Goal: Transaction & Acquisition: Purchase product/service

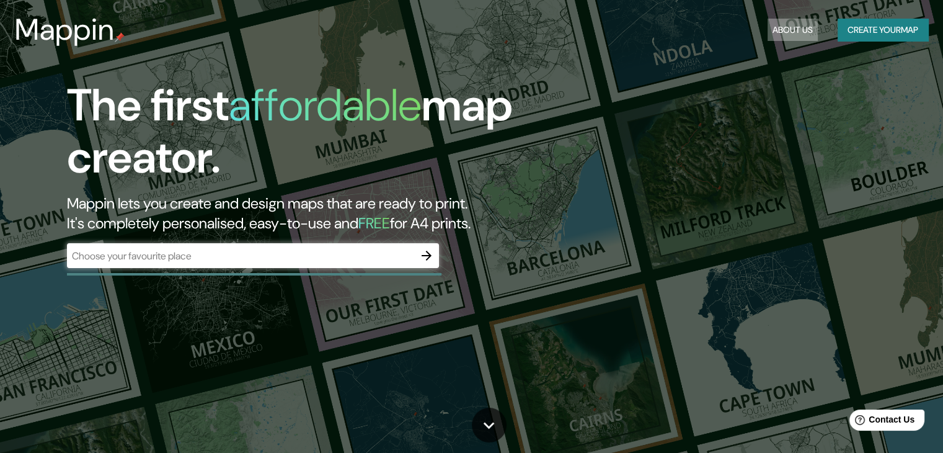
click at [794, 35] on button "About Us" at bounding box center [793, 30] width 50 height 23
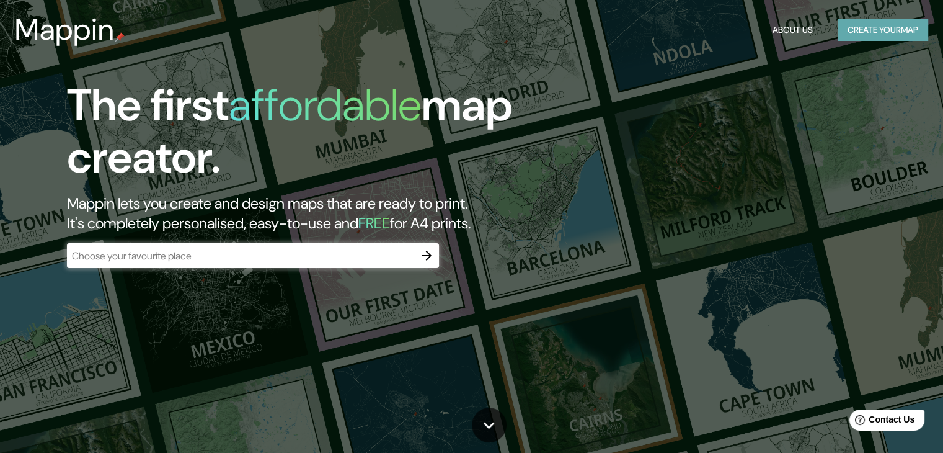
click at [898, 30] on button "Create your map" at bounding box center [883, 30] width 91 height 23
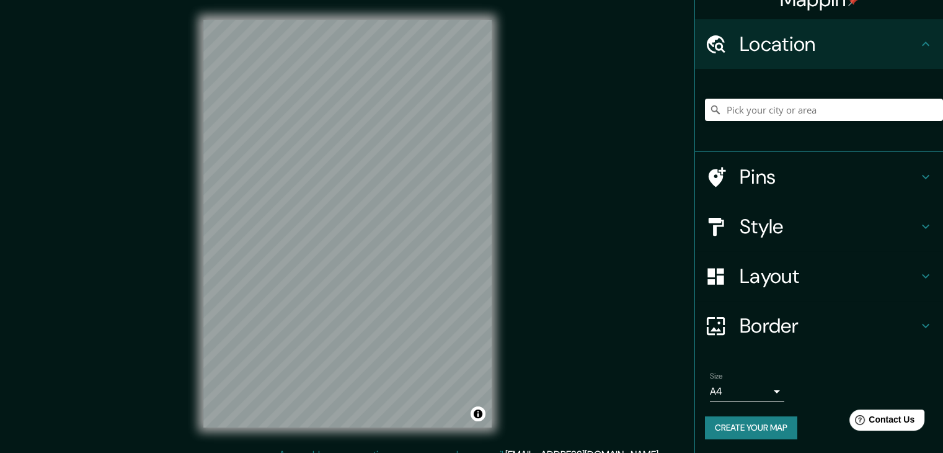
scroll to position [21, 0]
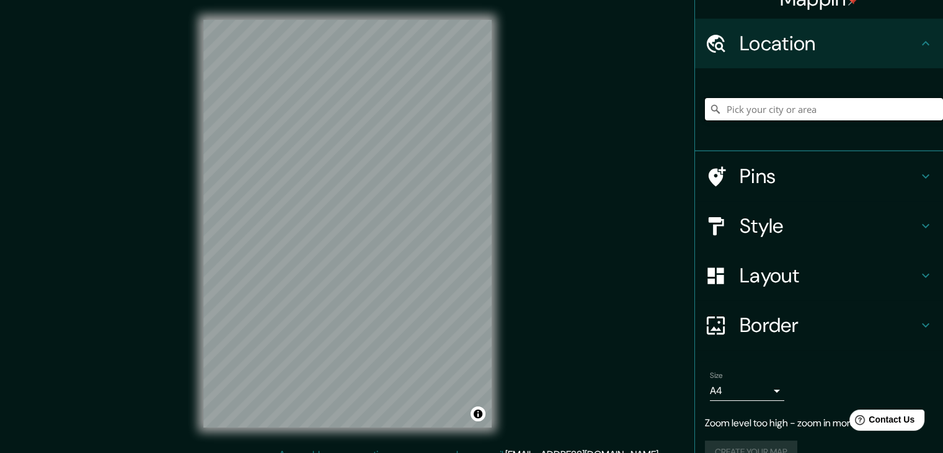
click at [796, 107] on input "Pick your city or area" at bounding box center [824, 109] width 238 height 22
type input "Huila, [GEOGRAPHIC_DATA]"
click at [747, 181] on h4 "Pins" at bounding box center [829, 176] width 179 height 25
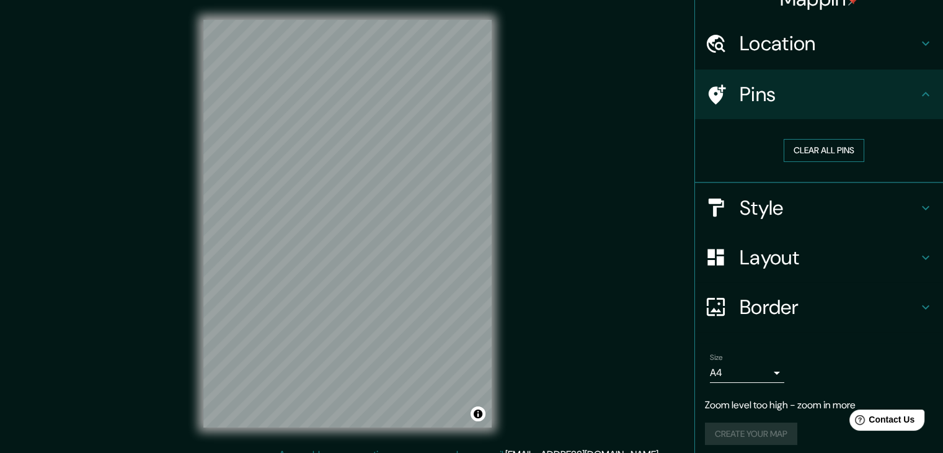
click at [849, 146] on button "Clear all pins" at bounding box center [824, 150] width 81 height 23
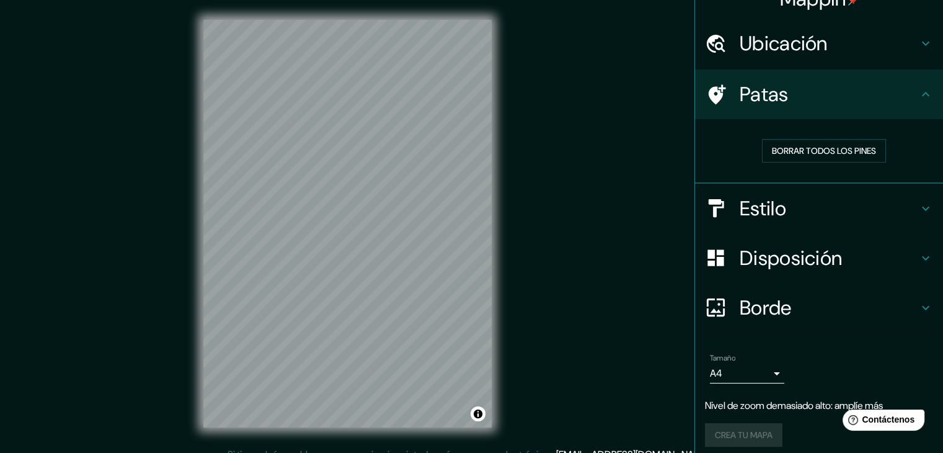
click at [660, 99] on div "Mappin Ubicación Huila, [GEOGRAPHIC_DATA] Patas Borrar todos los pines Estilo D…" at bounding box center [471, 233] width 943 height 467
click at [866, 147] on font "Borrar todos los pines" at bounding box center [824, 150] width 104 height 11
click at [923, 92] on icon at bounding box center [926, 94] width 15 height 15
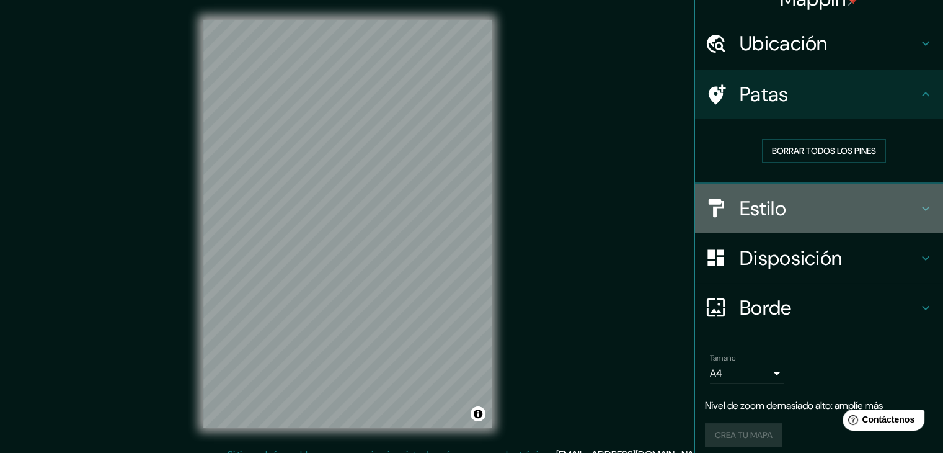
click at [811, 216] on h4 "Estilo" at bounding box center [829, 208] width 179 height 25
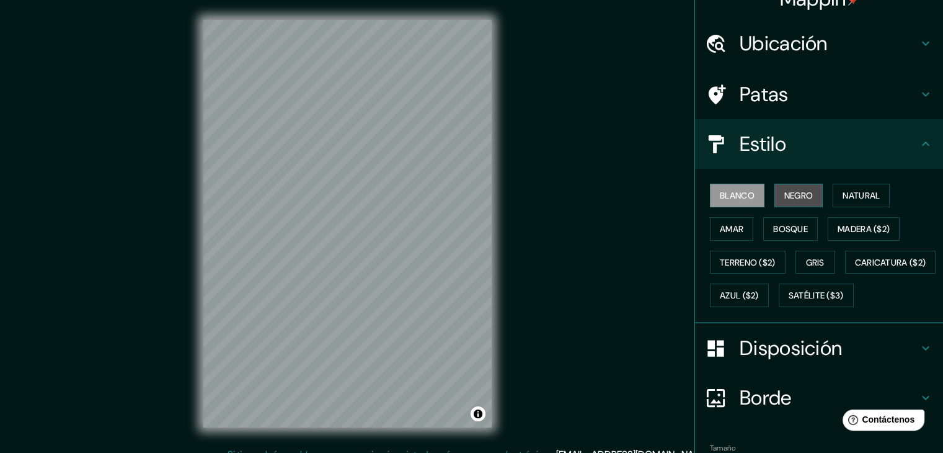
click at [794, 192] on font "Negro" at bounding box center [799, 195] width 29 height 11
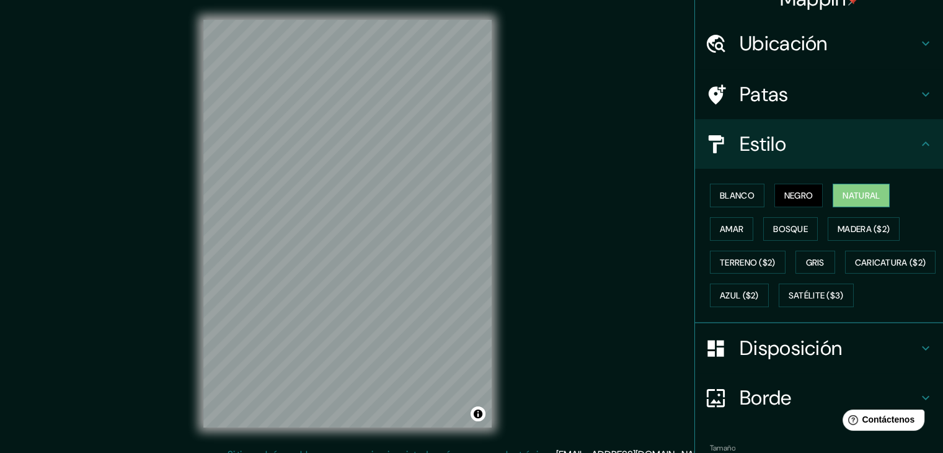
click at [860, 195] on font "Natural" at bounding box center [861, 195] width 37 height 11
click at [720, 229] on font "Amar" at bounding box center [732, 228] width 24 height 11
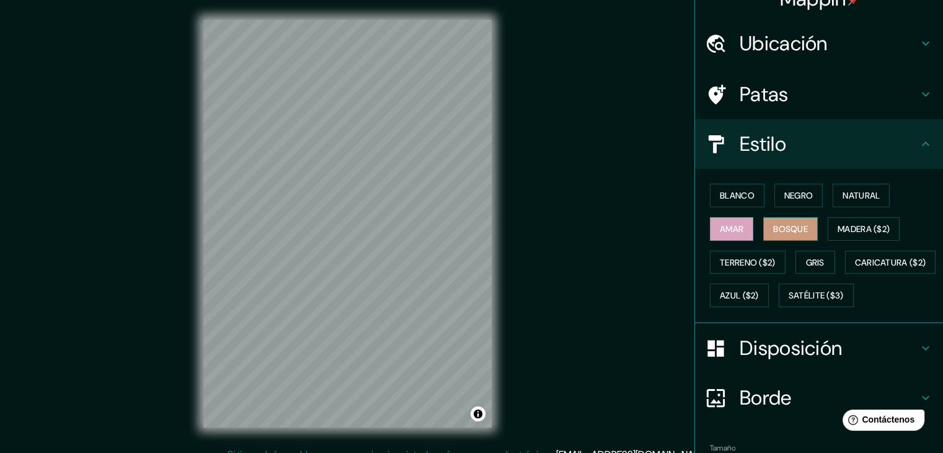
click at [786, 227] on font "Bosque" at bounding box center [790, 228] width 35 height 11
click at [742, 257] on font "Terreno ($2)" at bounding box center [748, 262] width 56 height 11
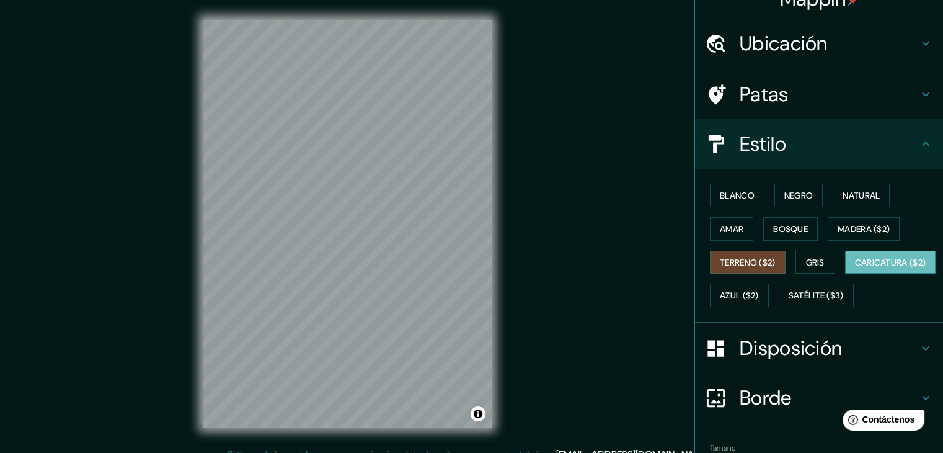
click at [855, 270] on font "Caricatura ($2)" at bounding box center [890, 262] width 71 height 16
click at [820, 258] on button "Gris" at bounding box center [816, 263] width 40 height 24
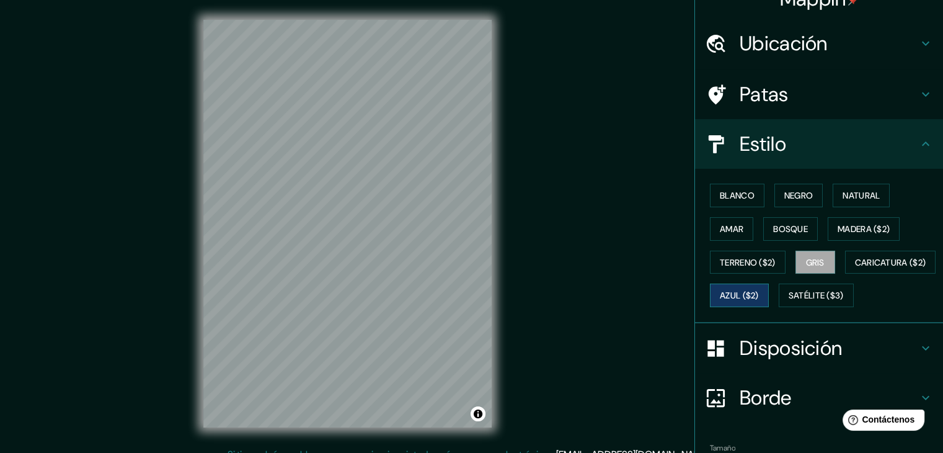
click at [759, 293] on font "Azul ($2)" at bounding box center [739, 295] width 39 height 11
click at [779, 307] on button "Satélite ($3)" at bounding box center [816, 295] width 75 height 24
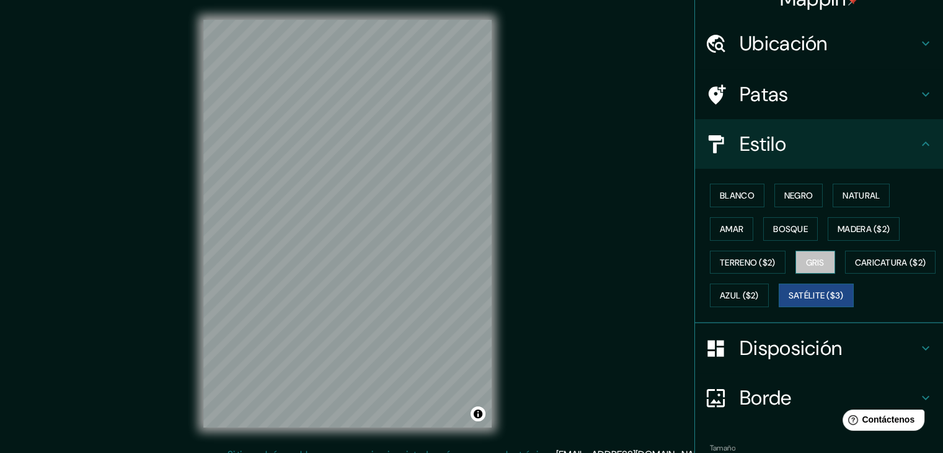
click at [811, 261] on font "Gris" at bounding box center [815, 262] width 19 height 11
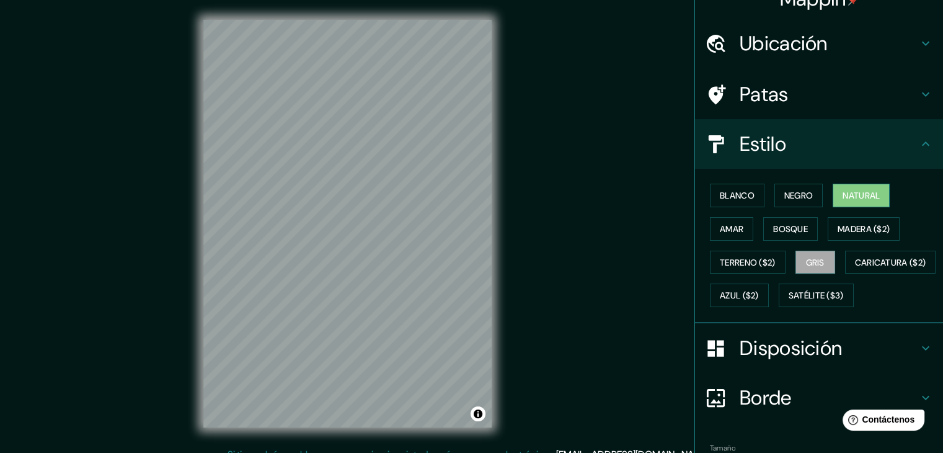
click at [871, 197] on font "Natural" at bounding box center [861, 195] width 37 height 11
click at [803, 192] on font "Negro" at bounding box center [799, 195] width 29 height 11
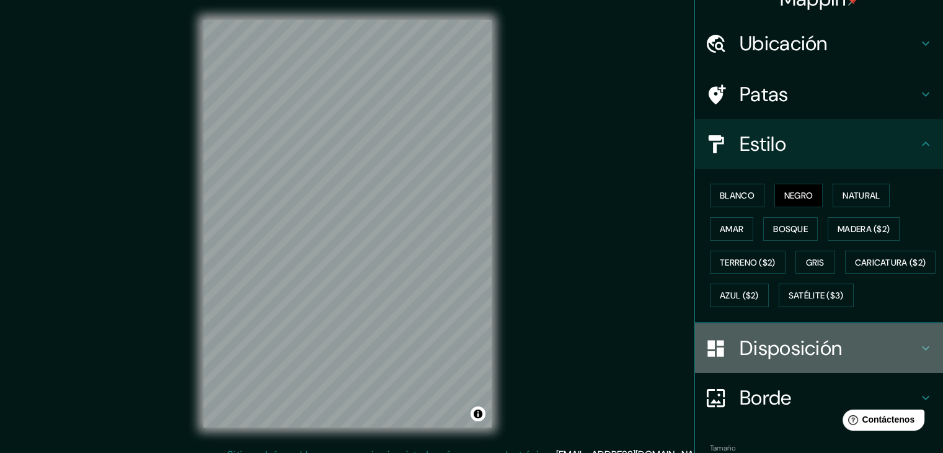
click at [806, 361] on font "Disposición" at bounding box center [791, 348] width 102 height 26
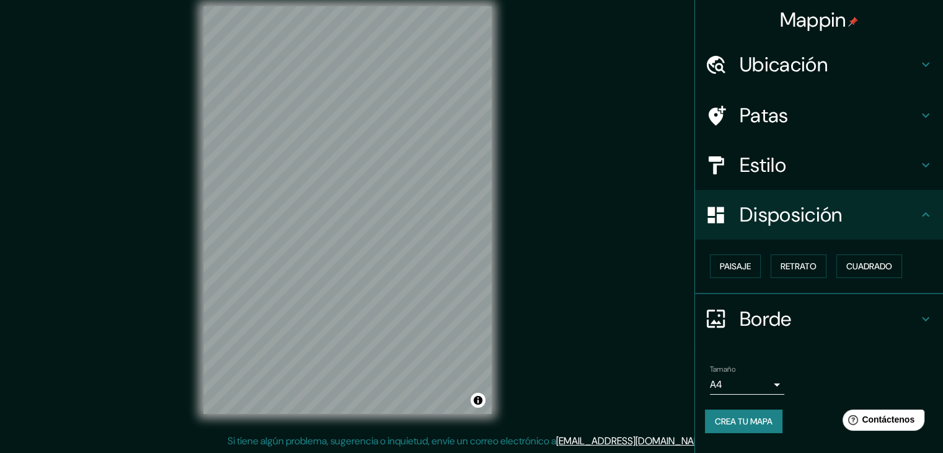
scroll to position [14, 0]
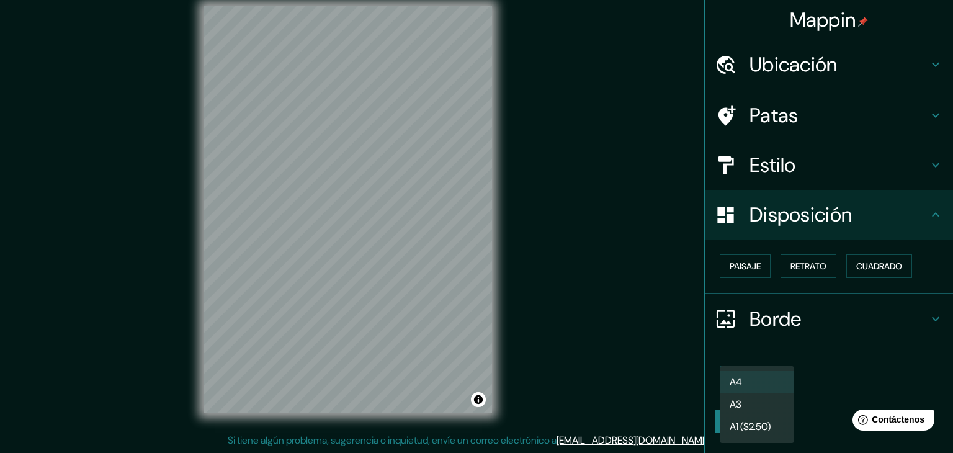
click at [759, 381] on body "Mappin Ubicación Huila, [GEOGRAPHIC_DATA] Patas Estilo Disposición Paisaje Retr…" at bounding box center [476, 212] width 953 height 453
click at [762, 406] on li "A3" at bounding box center [756, 405] width 74 height 23
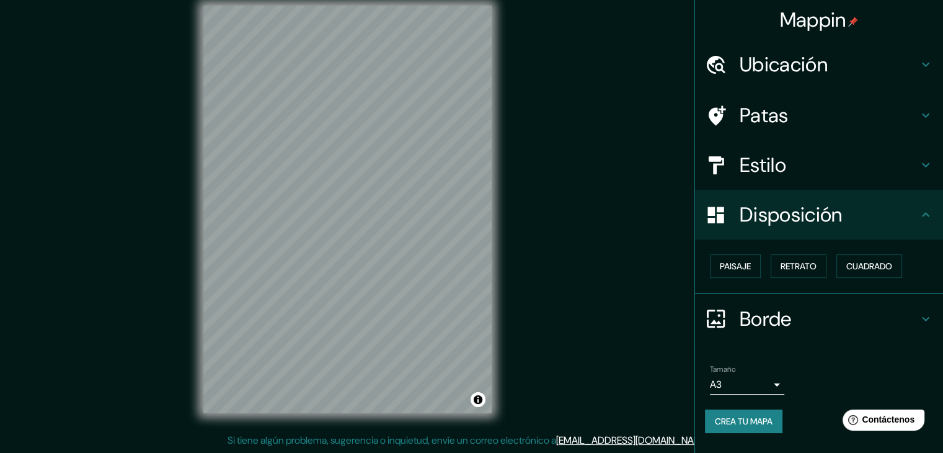
click at [764, 398] on div "Tamaño A3 a4" at bounding box center [819, 380] width 228 height 40
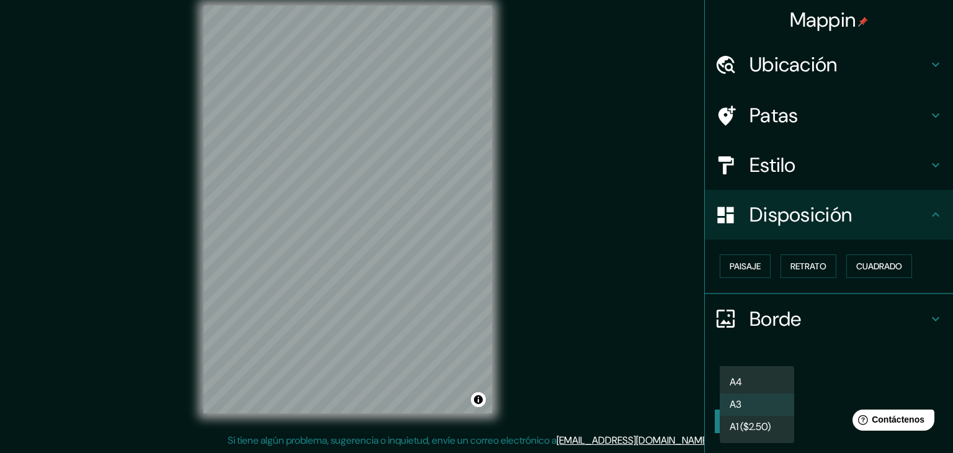
click at [764, 389] on body "Mappin Ubicación Huila, [GEOGRAPHIC_DATA] Patas Estilo Disposición Paisaje Retr…" at bounding box center [476, 212] width 953 height 453
click at [762, 436] on font "A1 ($2.50)" at bounding box center [749, 429] width 41 height 16
click at [773, 386] on body "Mappin Ubicación Huila, [GEOGRAPHIC_DATA] Patas Estilo Disposición Paisaje Retr…" at bounding box center [476, 212] width 953 height 453
click at [776, 373] on li "A4" at bounding box center [756, 382] width 74 height 23
type input "single"
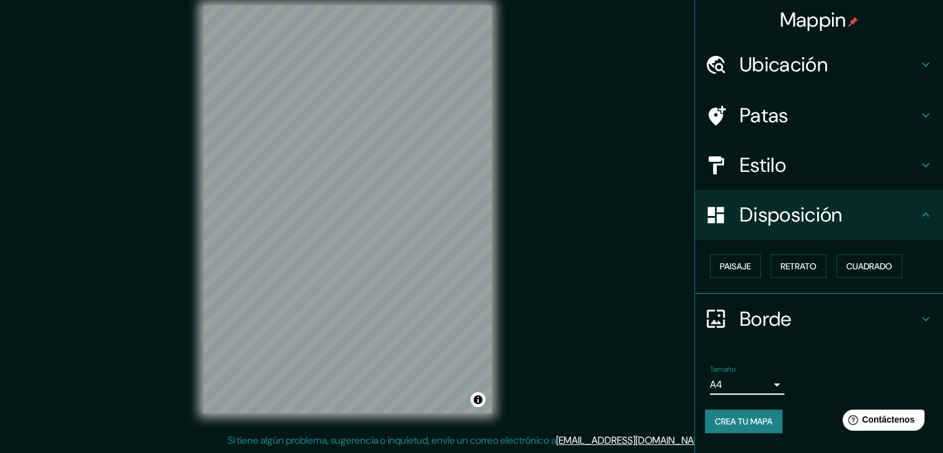
click at [824, 363] on div "Tamaño A4 single" at bounding box center [819, 380] width 228 height 40
click at [738, 269] on font "Paisaje" at bounding box center [735, 266] width 31 height 11
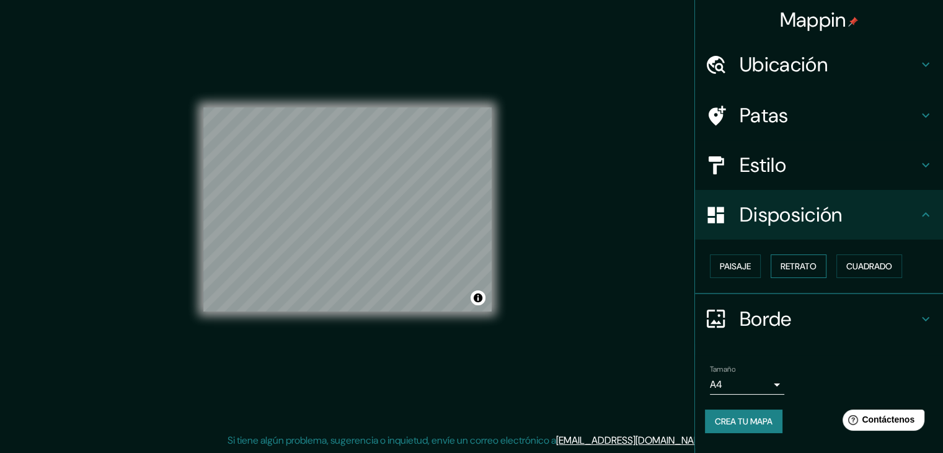
click at [789, 261] on font "Retrato" at bounding box center [799, 266] width 36 height 11
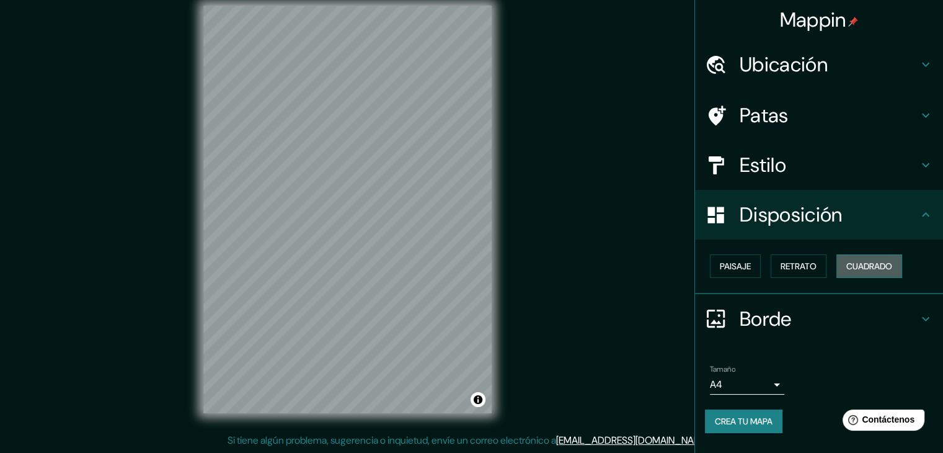
click at [854, 262] on font "Cuadrado" at bounding box center [870, 266] width 46 height 11
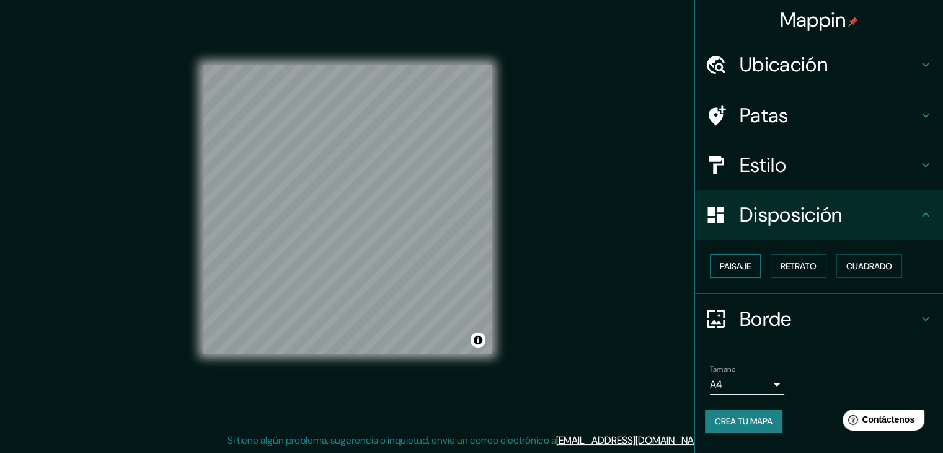
click at [752, 266] on button "Paisaje" at bounding box center [735, 266] width 51 height 24
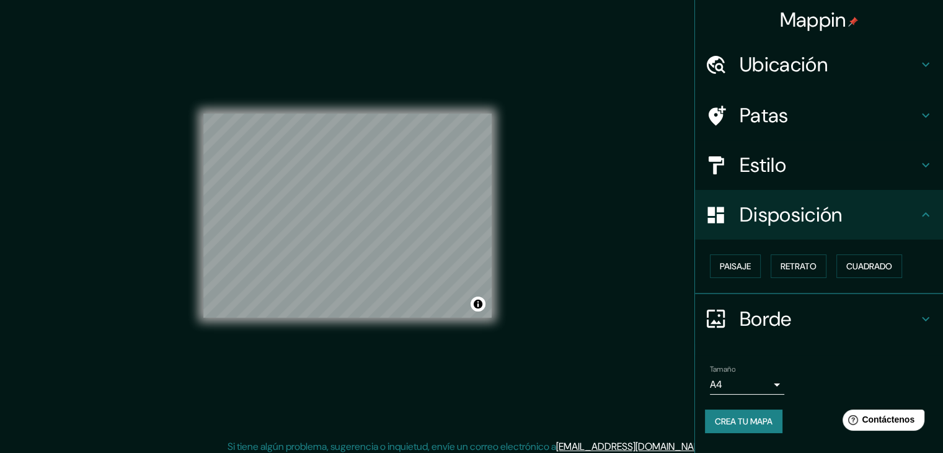
scroll to position [0, 0]
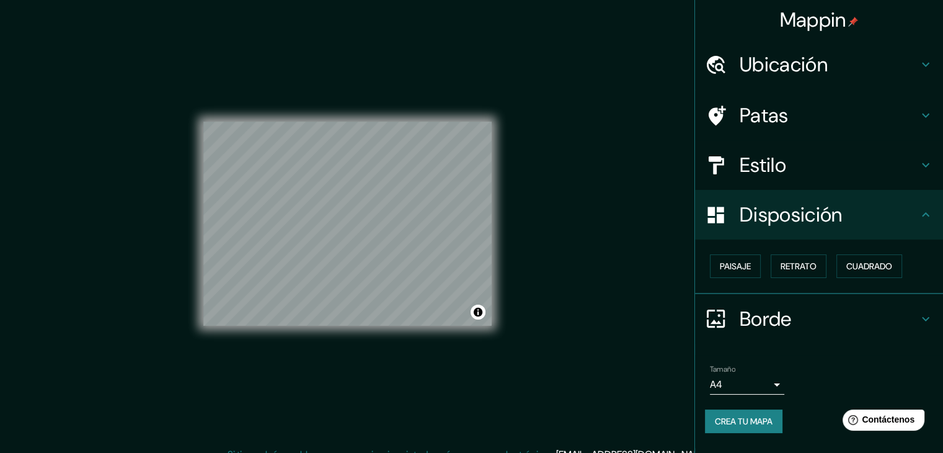
click at [798, 60] on font "Ubicación" at bounding box center [784, 64] width 88 height 26
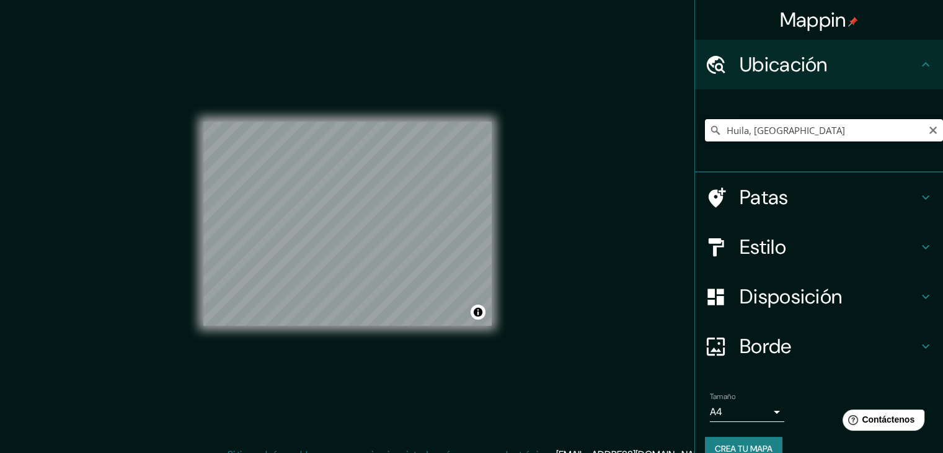
click at [812, 140] on input "Huila, [GEOGRAPHIC_DATA]" at bounding box center [824, 130] width 238 height 22
click at [811, 131] on input "Huila, [GEOGRAPHIC_DATA]" at bounding box center [824, 130] width 238 height 22
click at [808, 128] on input "Huila, [GEOGRAPHIC_DATA]" at bounding box center [824, 130] width 238 height 22
drag, startPoint x: 808, startPoint y: 128, endPoint x: 699, endPoint y: 136, distance: 109.5
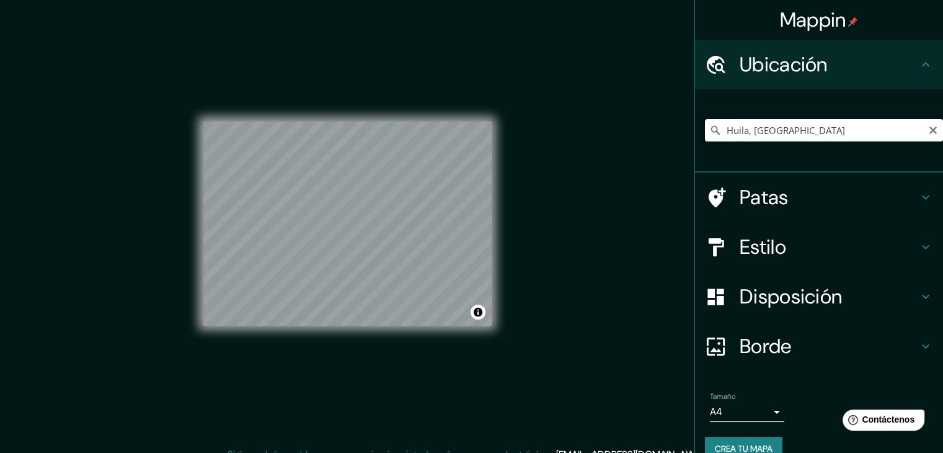
click at [705, 138] on input "Huila, [GEOGRAPHIC_DATA]" at bounding box center [824, 130] width 238 height 22
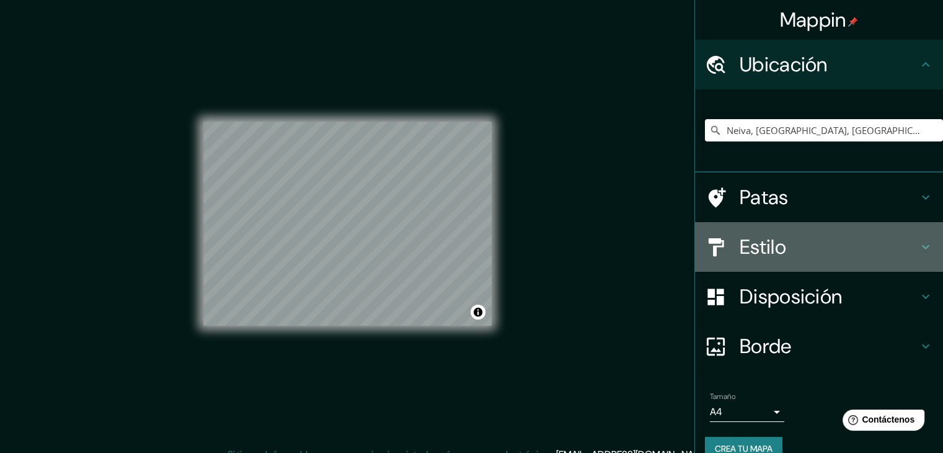
click at [824, 234] on h4 "Estilo" at bounding box center [829, 246] width 179 height 25
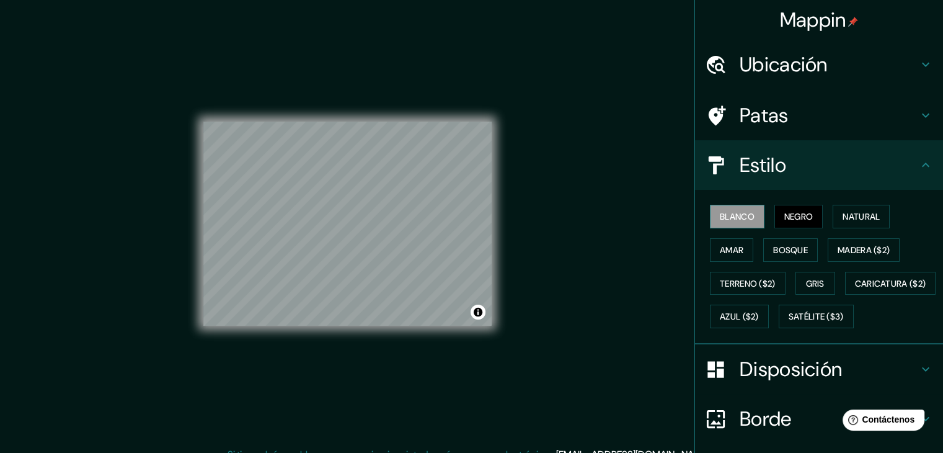
click at [738, 214] on font "Blanco" at bounding box center [737, 216] width 35 height 11
click at [785, 211] on font "Negro" at bounding box center [799, 216] width 29 height 11
click at [853, 216] on font "Natural" at bounding box center [861, 216] width 37 height 11
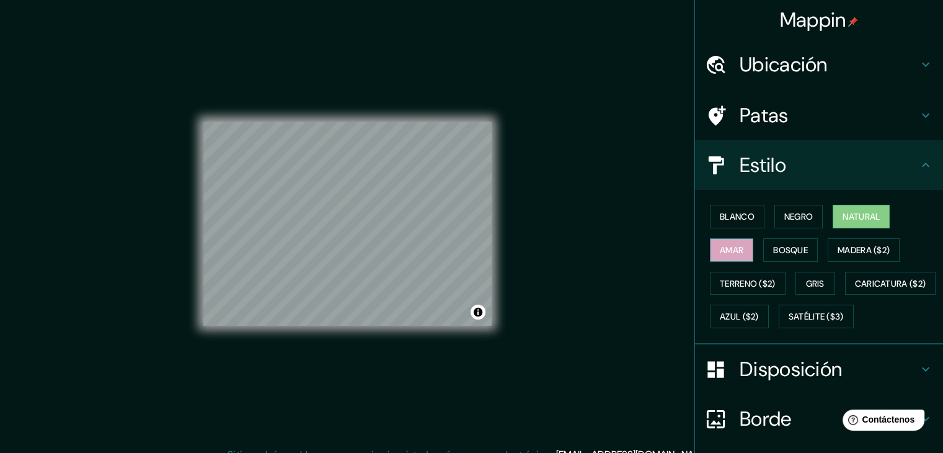
click at [730, 244] on font "Amar" at bounding box center [732, 249] width 24 height 11
click at [848, 226] on button "Natural" at bounding box center [861, 217] width 57 height 24
click at [767, 46] on div "Ubicación" at bounding box center [819, 65] width 248 height 50
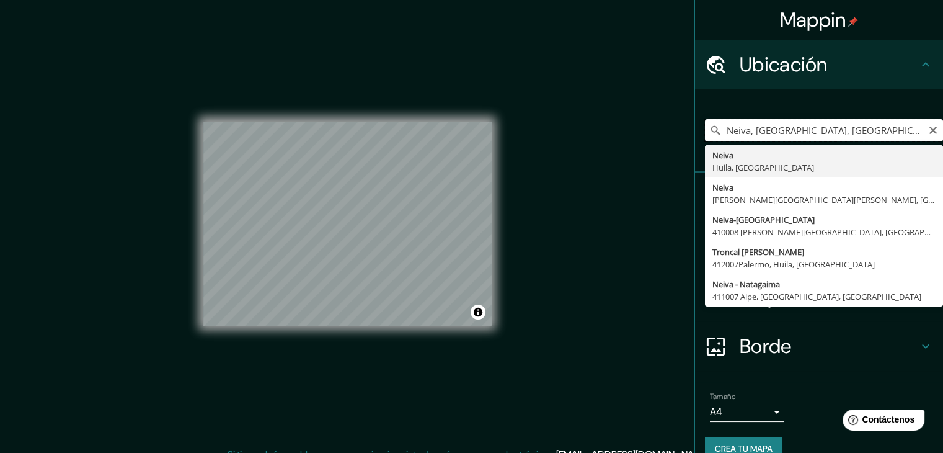
click at [772, 123] on input "Neiva, [GEOGRAPHIC_DATA], [GEOGRAPHIC_DATA]" at bounding box center [824, 130] width 238 height 22
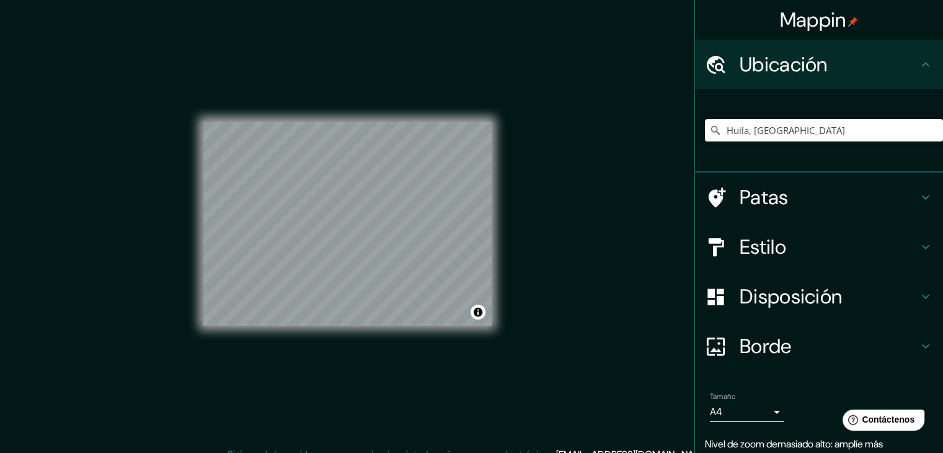
click at [795, 349] on h4 "Borde" at bounding box center [829, 346] width 179 height 25
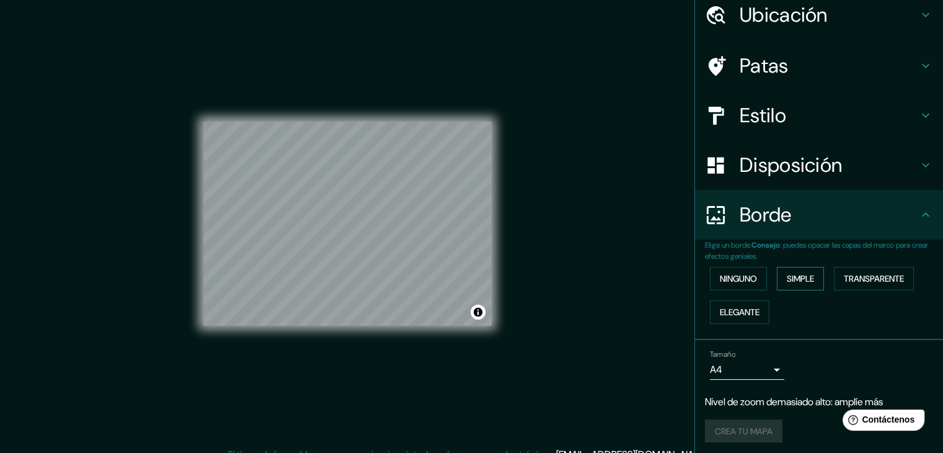
scroll to position [53, 0]
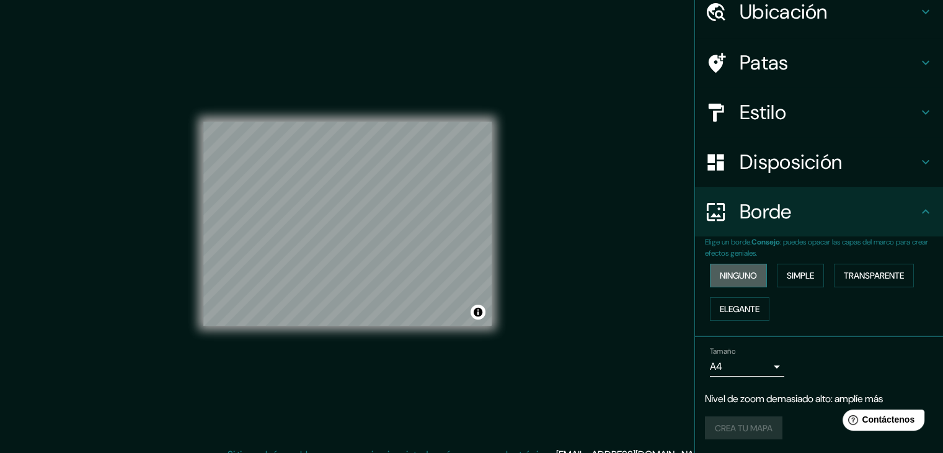
click at [734, 267] on font "Ninguno" at bounding box center [738, 275] width 37 height 16
click at [791, 274] on font "Simple" at bounding box center [800, 275] width 27 height 11
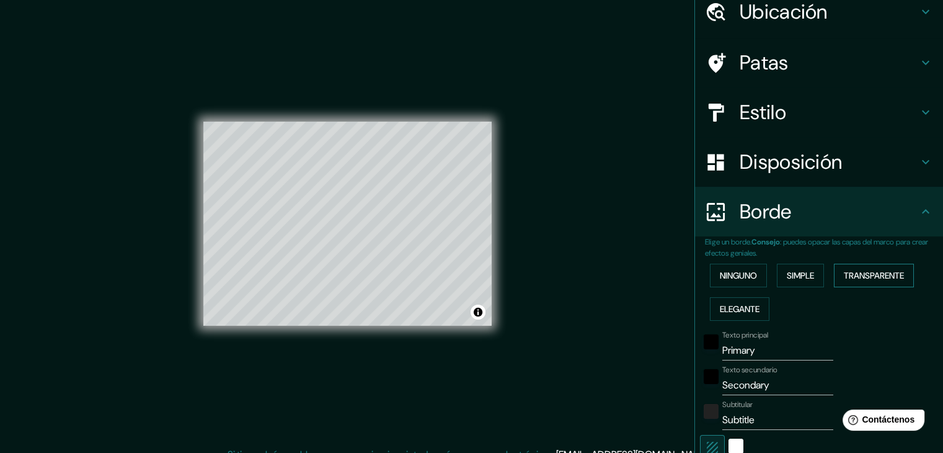
click at [868, 274] on font "Transparente" at bounding box center [874, 275] width 60 height 11
click at [737, 309] on font "Elegante" at bounding box center [740, 308] width 40 height 11
click at [744, 270] on font "Ninguno" at bounding box center [738, 275] width 37 height 11
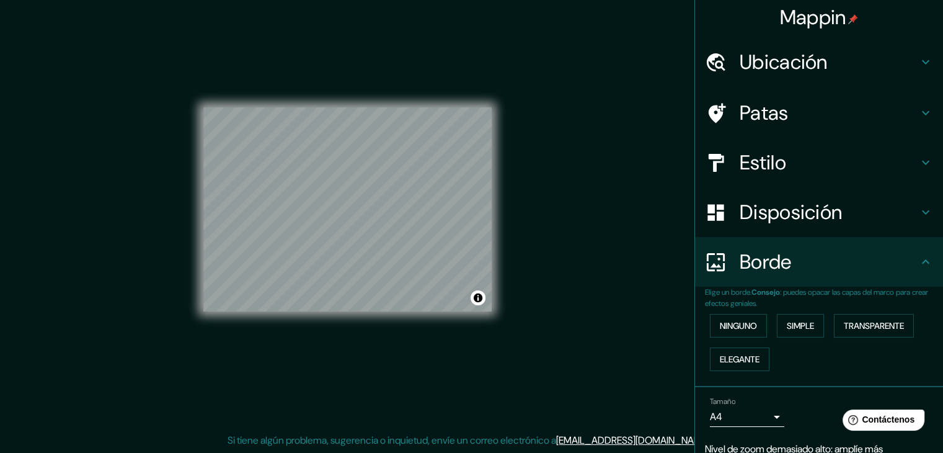
scroll to position [0, 0]
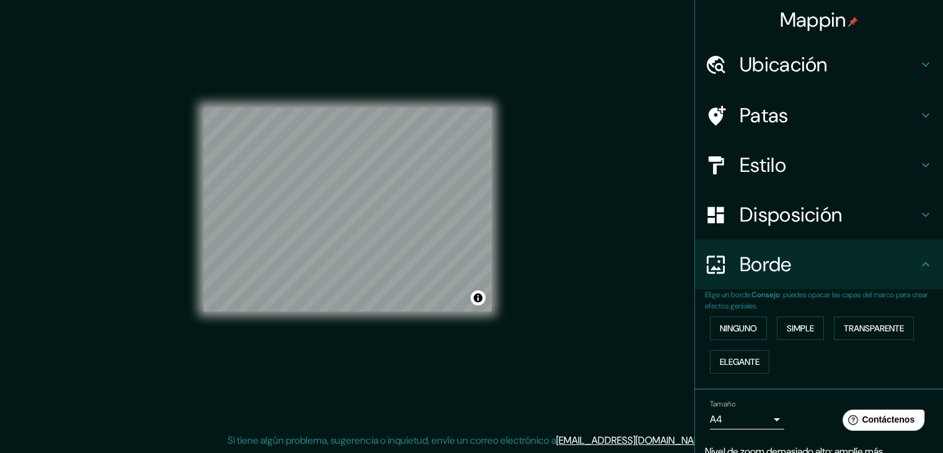
click at [828, 109] on h4 "Patas" at bounding box center [829, 115] width 179 height 25
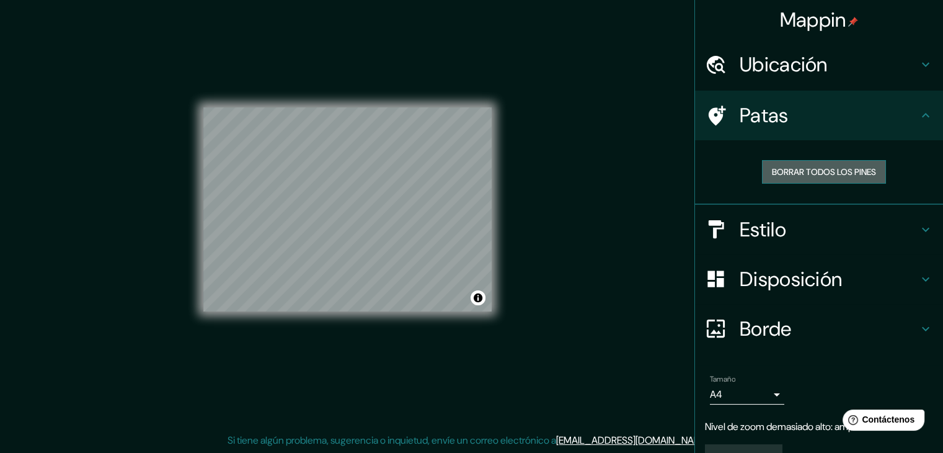
click at [836, 169] on font "Borrar todos los pines" at bounding box center [824, 171] width 104 height 11
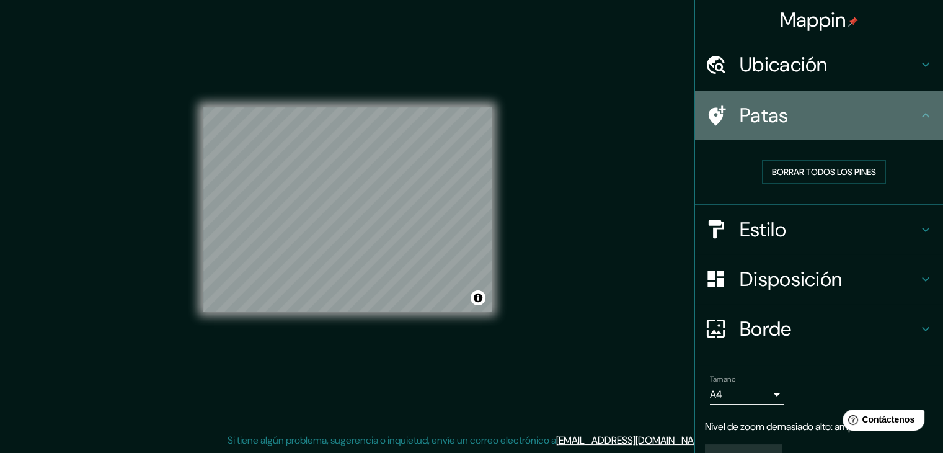
click at [711, 112] on icon at bounding box center [716, 116] width 22 height 22
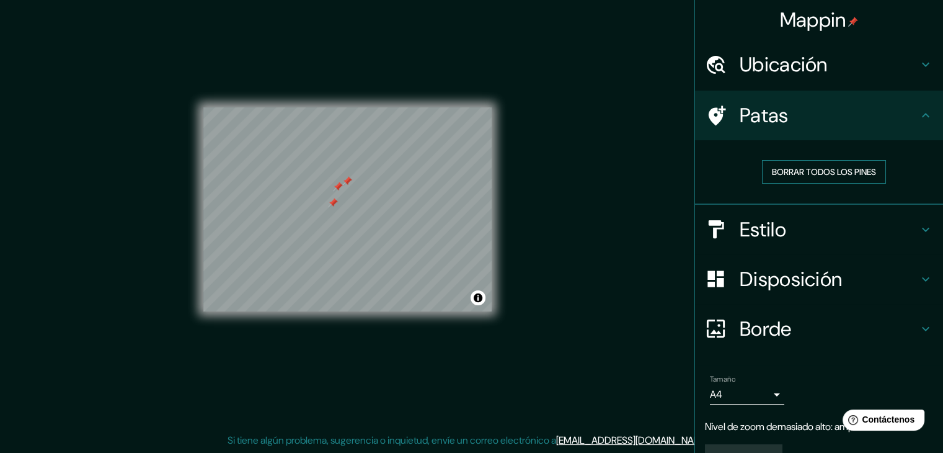
click at [801, 167] on font "Borrar todos los pines" at bounding box center [824, 171] width 104 height 11
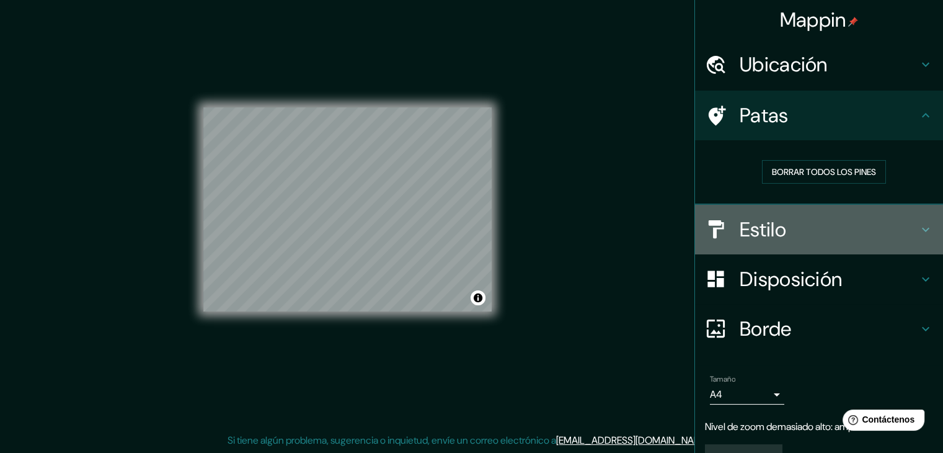
click at [816, 221] on h4 "Estilo" at bounding box center [829, 229] width 179 height 25
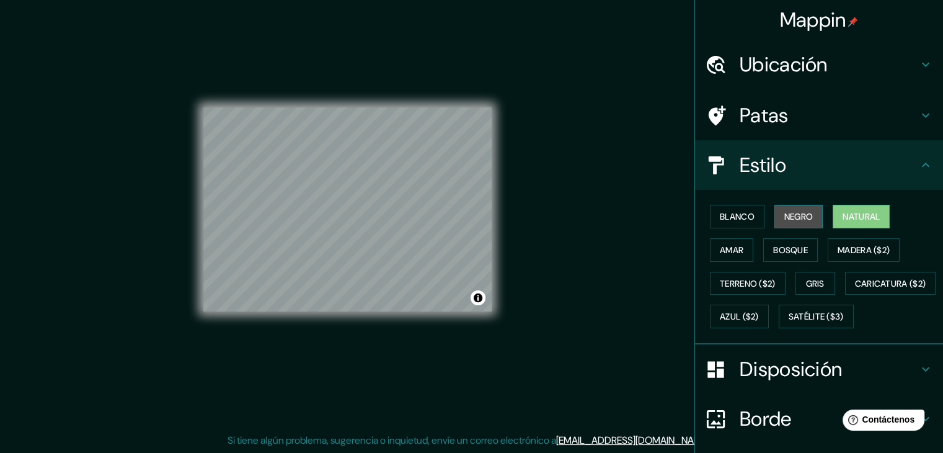
click at [803, 212] on font "Negro" at bounding box center [799, 216] width 29 height 11
click at [720, 245] on font "Amar" at bounding box center [732, 249] width 24 height 11
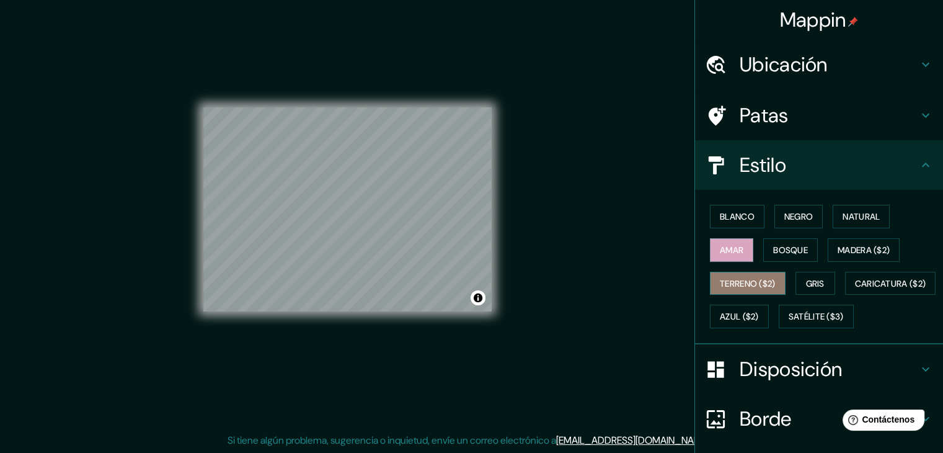
click at [726, 278] on font "Terreno ($2)" at bounding box center [748, 283] width 56 height 11
drag, startPoint x: 839, startPoint y: 281, endPoint x: 801, endPoint y: 282, distance: 37.2
click at [829, 281] on div "Blanco Negro Natural Amar Bosque Madera ($2) Terreno ($2) Gris Caricatura ($2) …" at bounding box center [824, 266] width 238 height 133
click at [806, 282] on font "Gris" at bounding box center [815, 283] width 19 height 11
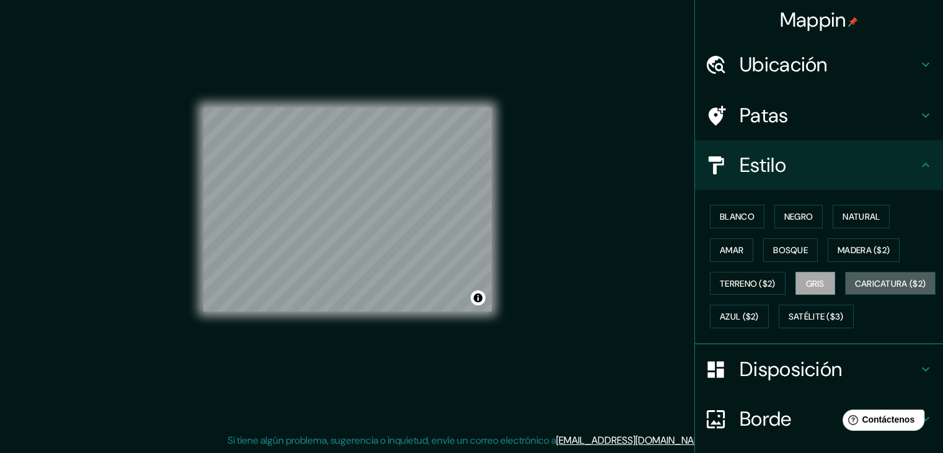
drag, startPoint x: 752, startPoint y: 306, endPoint x: 845, endPoint y: 278, distance: 97.0
click at [845, 295] on button "Caricatura ($2)" at bounding box center [890, 284] width 91 height 24
click at [808, 278] on font "Gris" at bounding box center [815, 283] width 19 height 11
click at [849, 213] on font "Natural" at bounding box center [861, 216] width 37 height 11
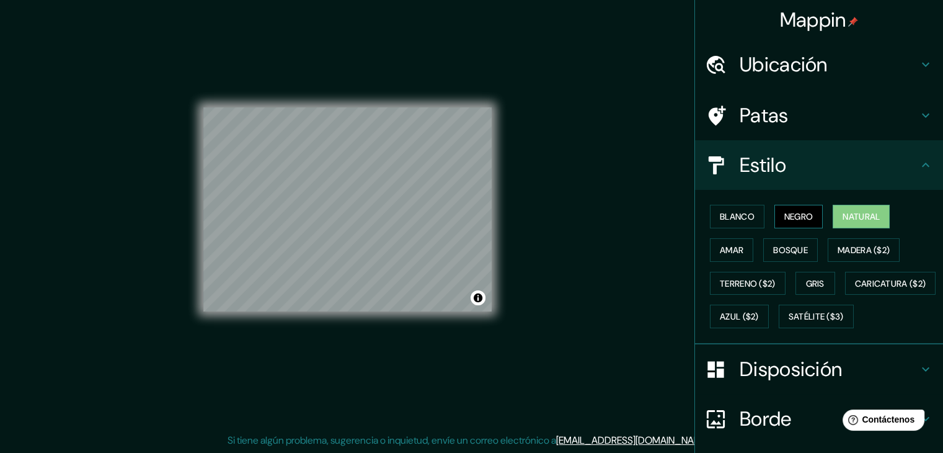
click at [795, 213] on font "Negro" at bounding box center [799, 216] width 29 height 11
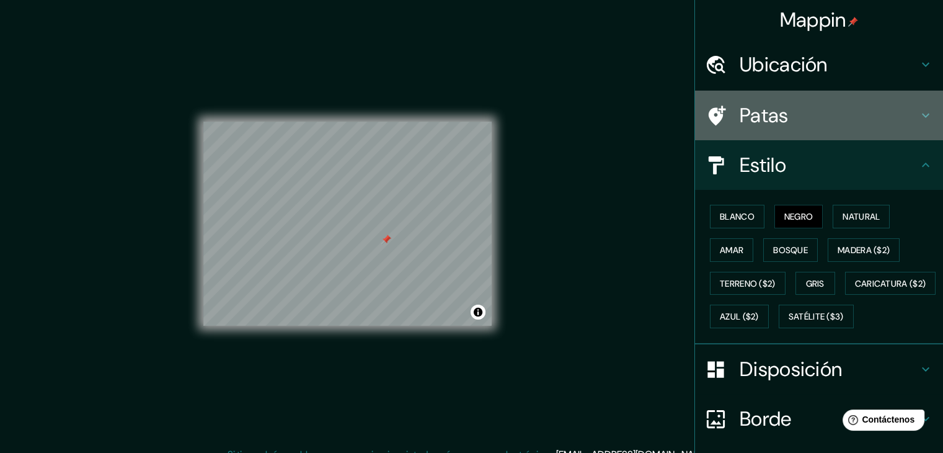
click at [766, 118] on font "Patas" at bounding box center [764, 115] width 49 height 26
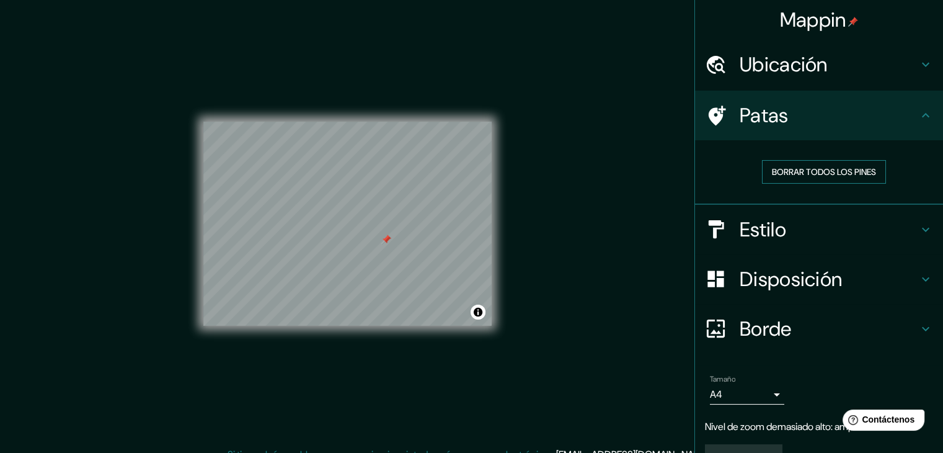
click at [793, 169] on font "Borrar todos los pines" at bounding box center [824, 171] width 104 height 11
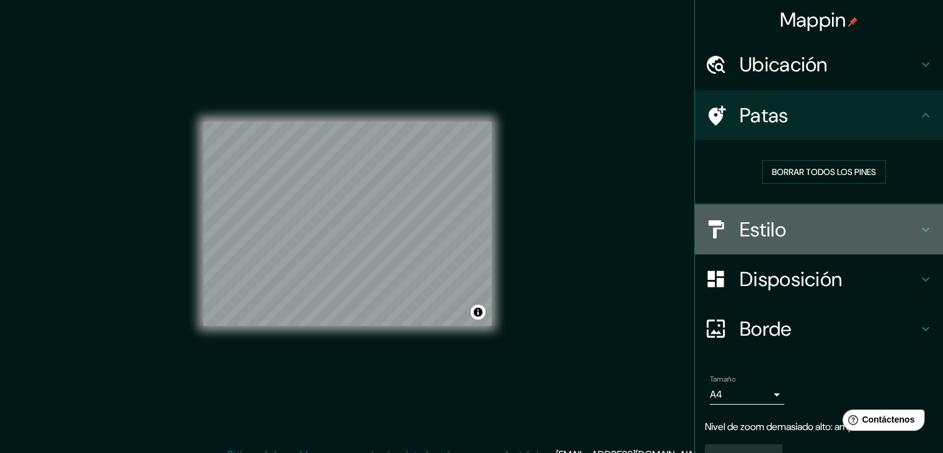
click at [762, 221] on font "Estilo" at bounding box center [763, 229] width 47 height 26
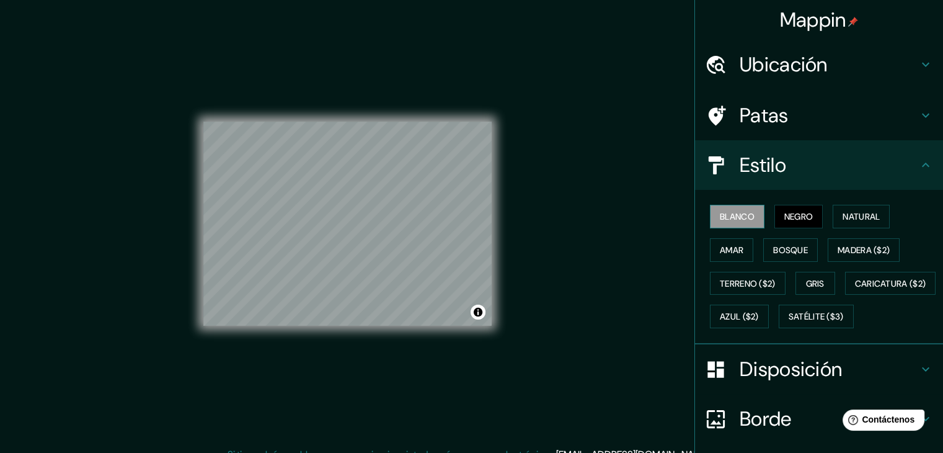
click at [731, 220] on font "Blanco" at bounding box center [737, 216] width 35 height 11
click at [765, 55] on font "Ubicación" at bounding box center [784, 64] width 88 height 26
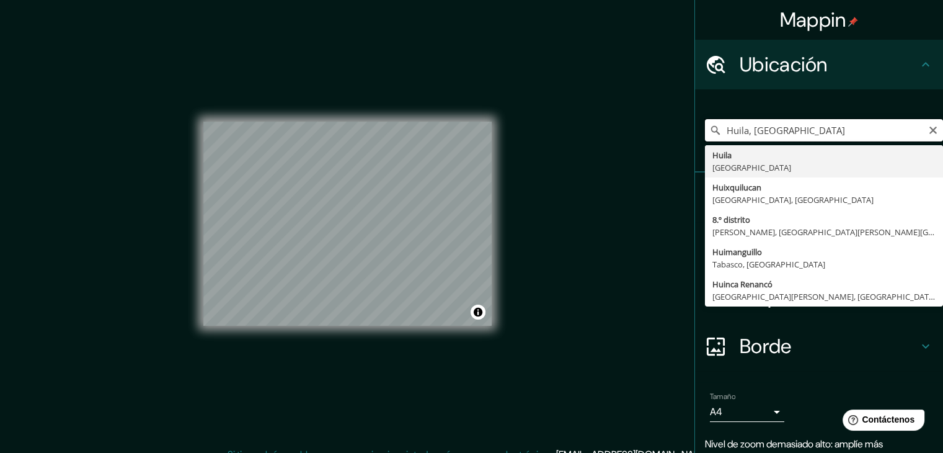
click at [831, 123] on input "Huila, [GEOGRAPHIC_DATA]" at bounding box center [824, 130] width 238 height 22
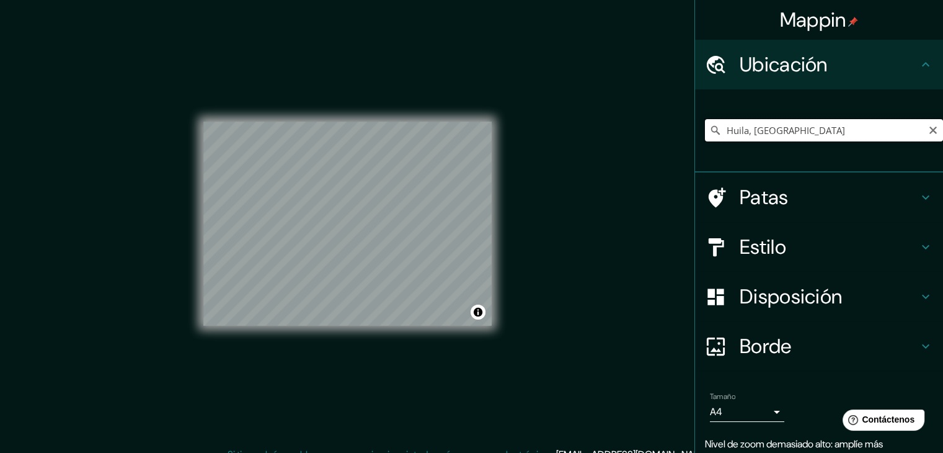
click at [794, 128] on input "Huila, [GEOGRAPHIC_DATA]" at bounding box center [824, 130] width 238 height 22
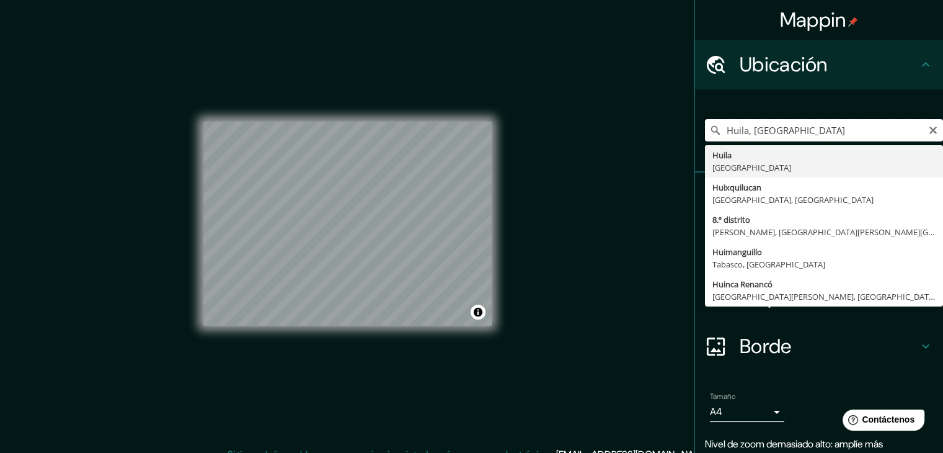
click at [794, 128] on input "Huila, [GEOGRAPHIC_DATA]" at bounding box center [824, 130] width 238 height 22
click at [834, 123] on input "Huila, [GEOGRAPHIC_DATA]" at bounding box center [824, 130] width 238 height 22
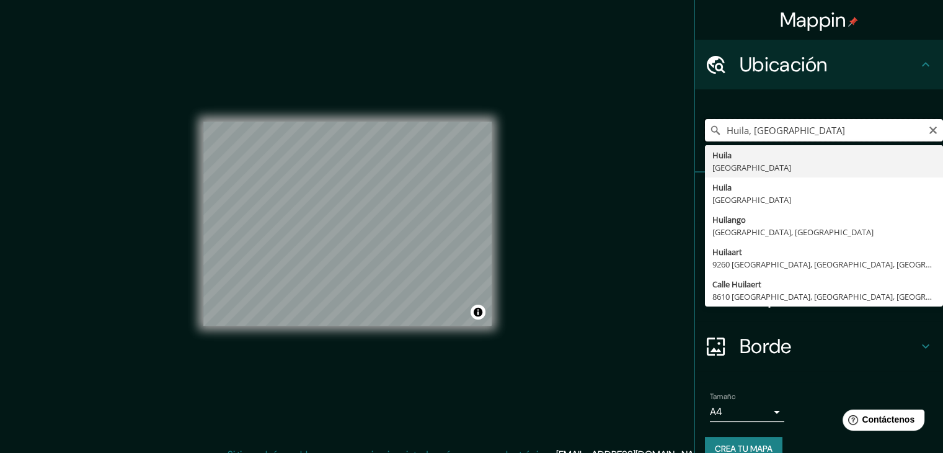
click at [830, 132] on input "Huila, [GEOGRAPHIC_DATA]" at bounding box center [824, 130] width 238 height 22
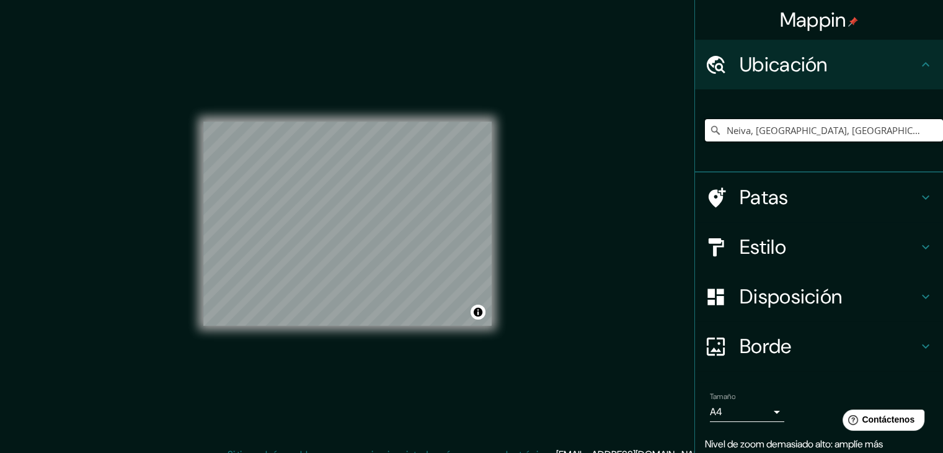
type input "Neiva, [GEOGRAPHIC_DATA], [GEOGRAPHIC_DATA]"
click at [821, 125] on input "Neiva, [GEOGRAPHIC_DATA], [GEOGRAPHIC_DATA]" at bounding box center [824, 130] width 238 height 22
click at [882, 135] on input "Neiva, [GEOGRAPHIC_DATA], [GEOGRAPHIC_DATA]" at bounding box center [824, 130] width 238 height 22
click at [929, 125] on icon "Claro" at bounding box center [934, 130] width 10 height 10
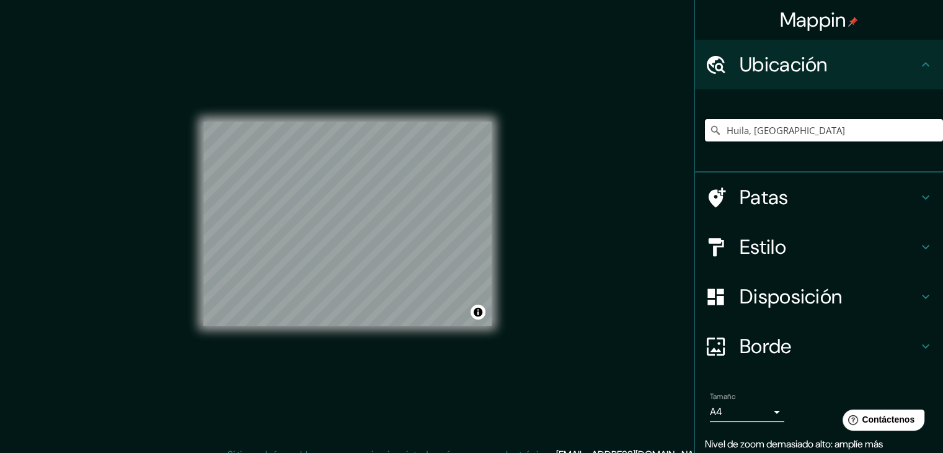
type input "Huila, [GEOGRAPHIC_DATA]"
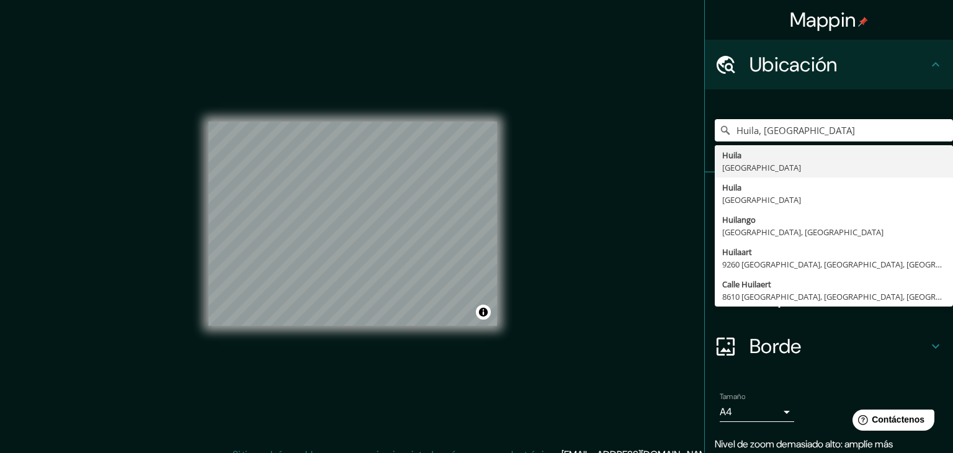
click at [763, 417] on body "Mappin Ubicación Huila, [GEOGRAPHIC_DATA] [GEOGRAPHIC_DATA] [GEOGRAPHIC_DATA] […" at bounding box center [476, 226] width 953 height 453
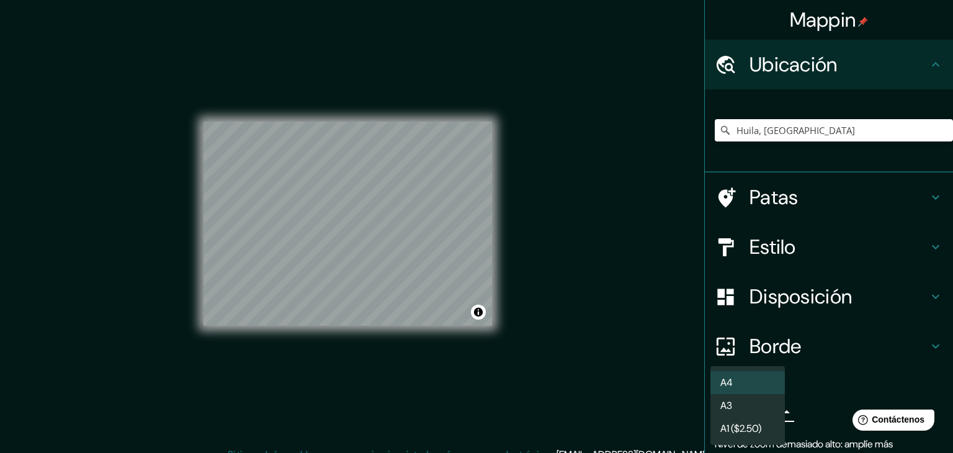
click at [762, 410] on li "A3" at bounding box center [747, 405] width 74 height 23
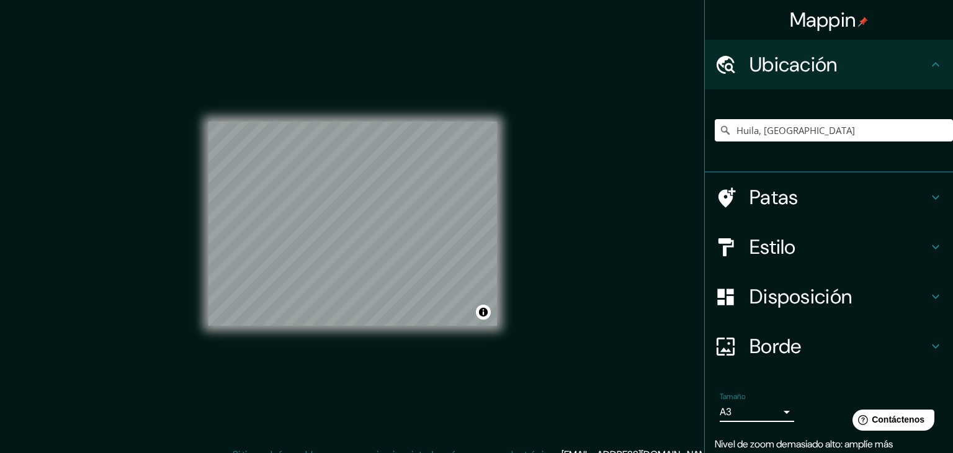
click at [762, 410] on body "Mappin Ubicación Huila, [GEOGRAPHIC_DATA] [GEOGRAPHIC_DATA] [GEOGRAPHIC_DATA] […" at bounding box center [476, 226] width 953 height 453
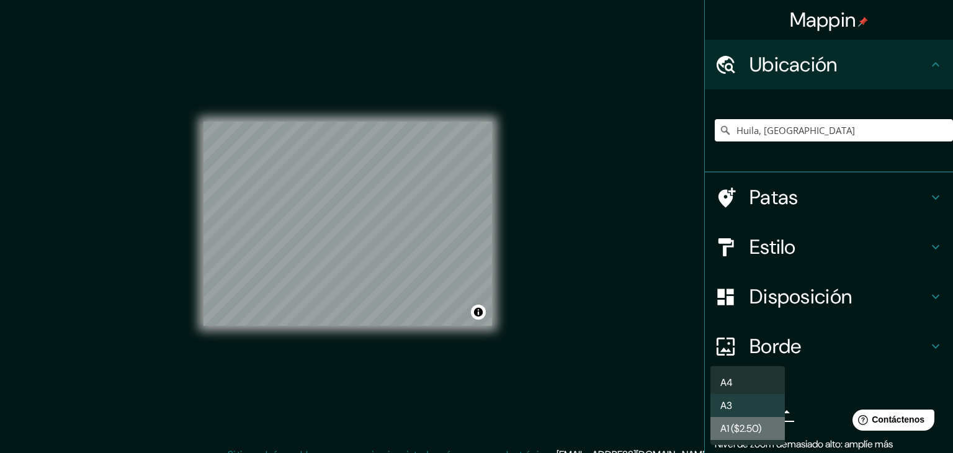
click at [760, 424] on font "A1 ($2.50)" at bounding box center [740, 428] width 41 height 13
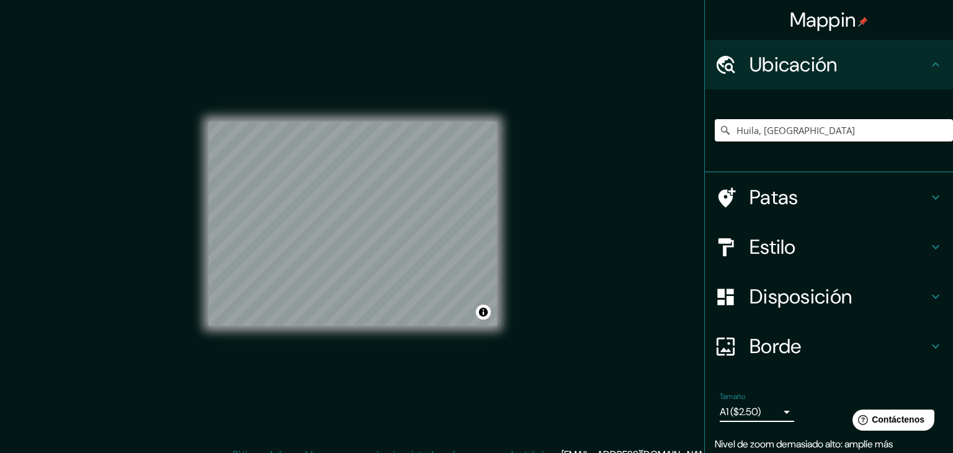
click at [760, 410] on body "Mappin Ubicación Huila, [GEOGRAPHIC_DATA] [GEOGRAPHIC_DATA] [GEOGRAPHIC_DATA] […" at bounding box center [476, 226] width 953 height 453
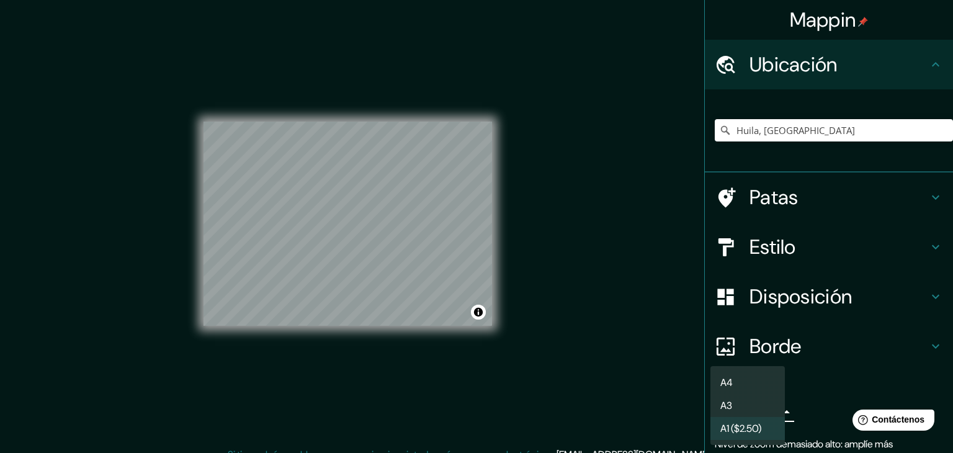
click at [757, 365] on div at bounding box center [476, 226] width 953 height 453
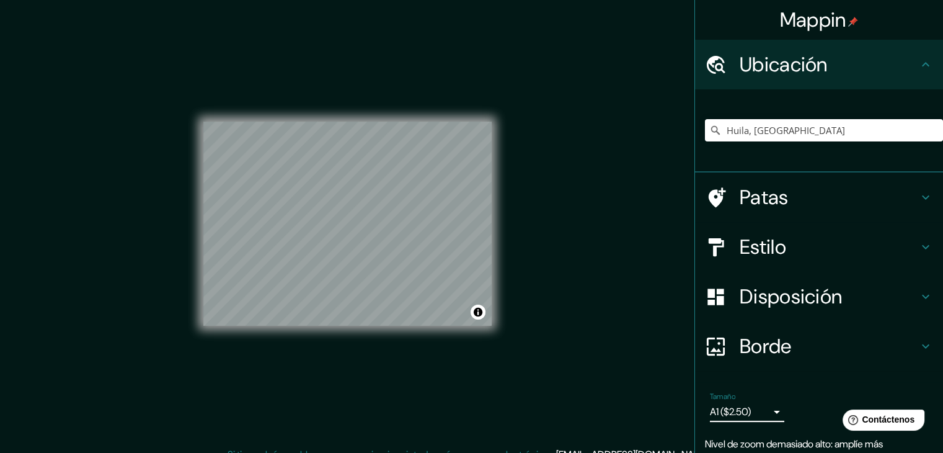
click at [759, 383] on li "Tamaño A1 ($2.50) a3 Nivel de zoom demasiado alto: amplíe más Crea tu mapa" at bounding box center [819, 441] width 248 height 118
click at [744, 412] on div "Tamaño A1 ($2.50) a3" at bounding box center [747, 407] width 74 height 30
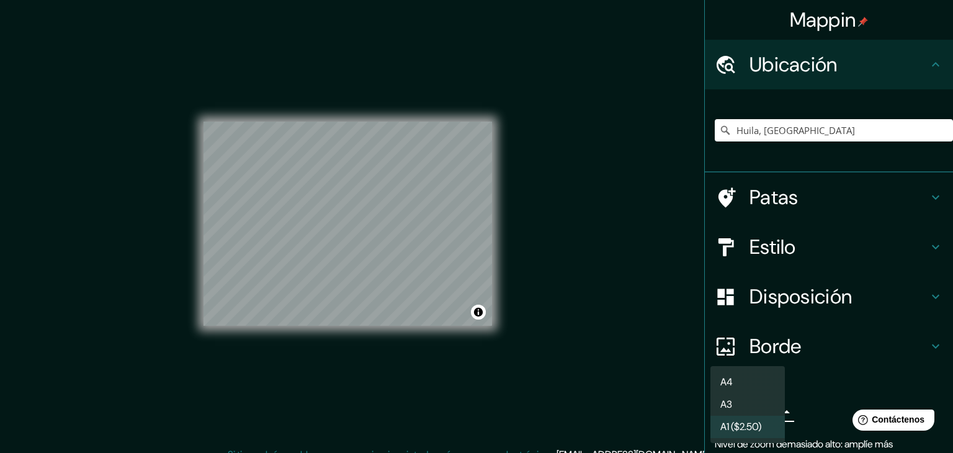
click at [749, 414] on body "Mappin Ubicación Huila, [GEOGRAPHIC_DATA] [GEOGRAPHIC_DATA] [GEOGRAPHIC_DATA] […" at bounding box center [476, 226] width 953 height 453
click at [758, 372] on li "A4" at bounding box center [747, 382] width 74 height 22
type input "single"
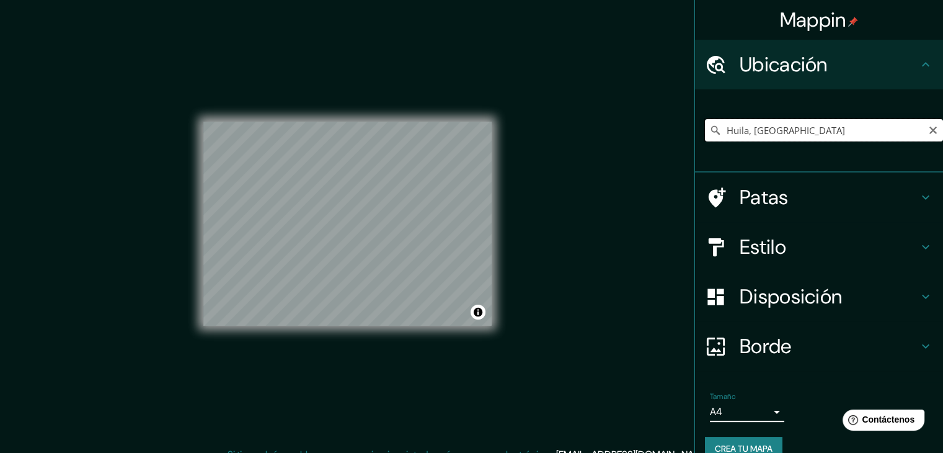
click at [782, 133] on input "Huila, [GEOGRAPHIC_DATA]" at bounding box center [824, 130] width 238 height 22
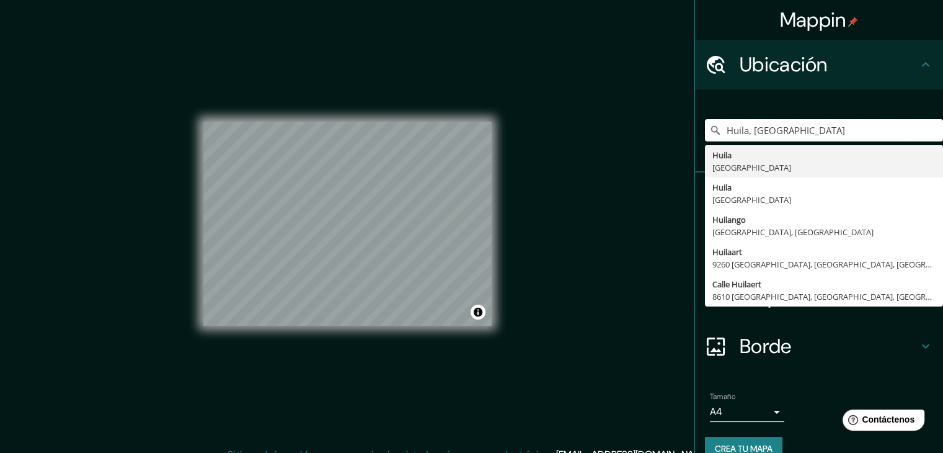
drag, startPoint x: 813, startPoint y: 128, endPoint x: 668, endPoint y: 127, distance: 145.2
click at [670, 127] on div "Mappin Ubicación Huila, [GEOGRAPHIC_DATA] [GEOGRAPHIC_DATA] [GEOGRAPHIC_DATA] […" at bounding box center [471, 233] width 943 height 467
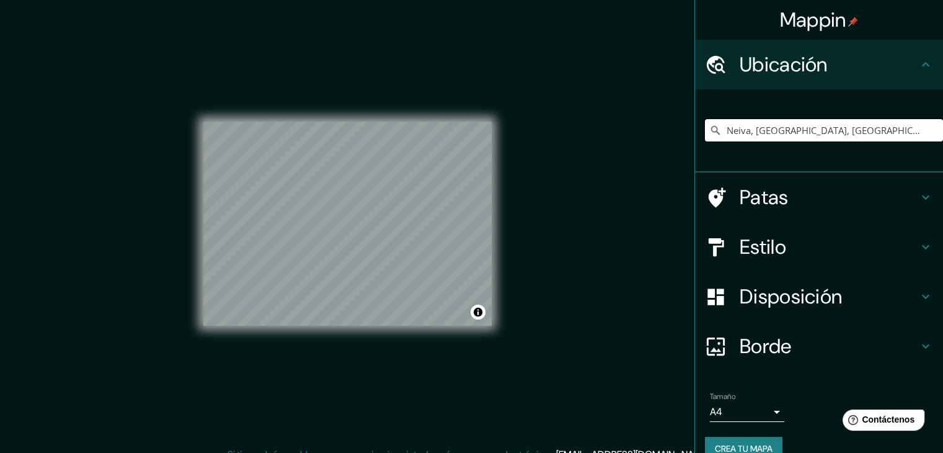
type input "Neiva, [GEOGRAPHIC_DATA], [GEOGRAPHIC_DATA]"
click at [759, 202] on font "Patas" at bounding box center [764, 197] width 49 height 26
